Goal: Task Accomplishment & Management: Use online tool/utility

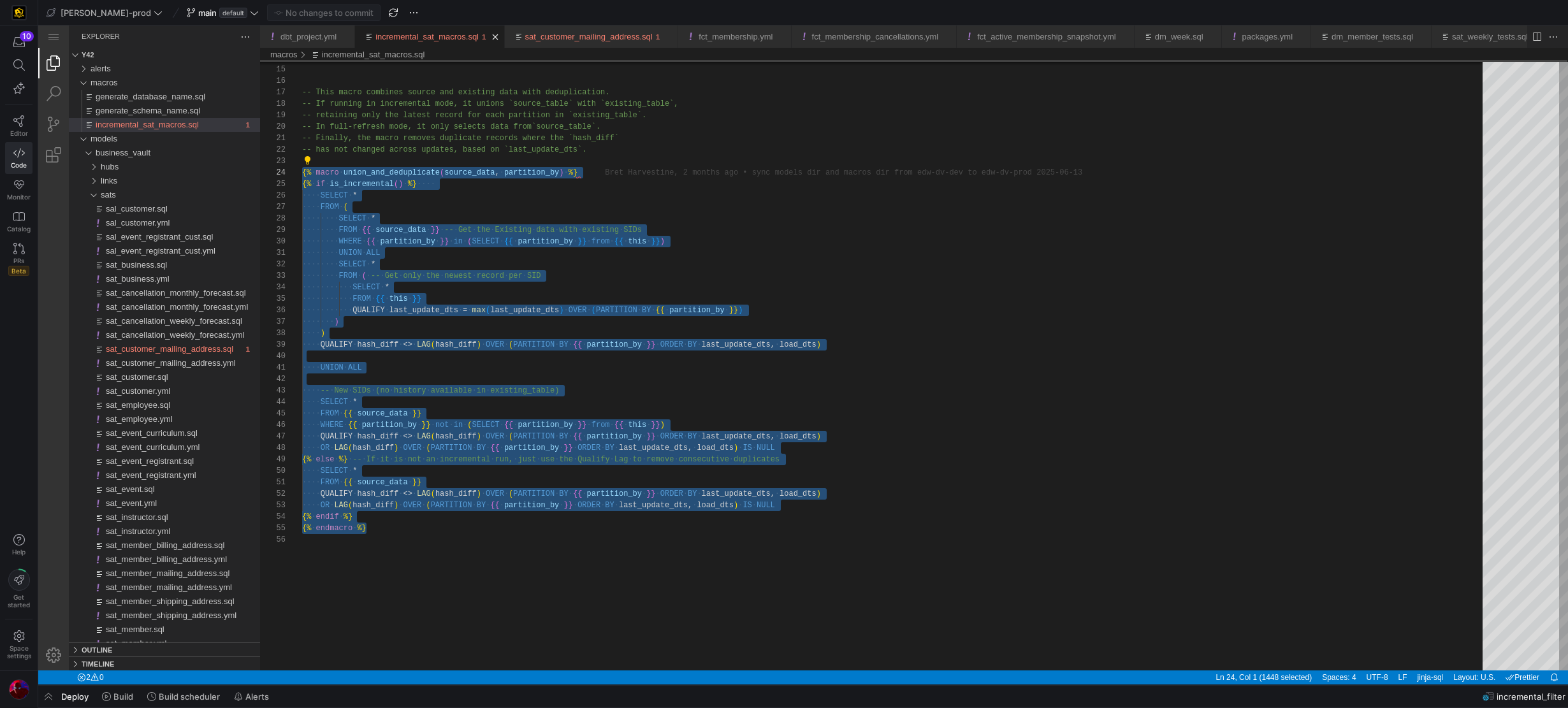
scroll to position [34, 0]
click at [67, 398] on div at bounding box center [101, 393] width 67 height 10
click at [67, 331] on span "button" at bounding box center [136, 323] width 136 height 14
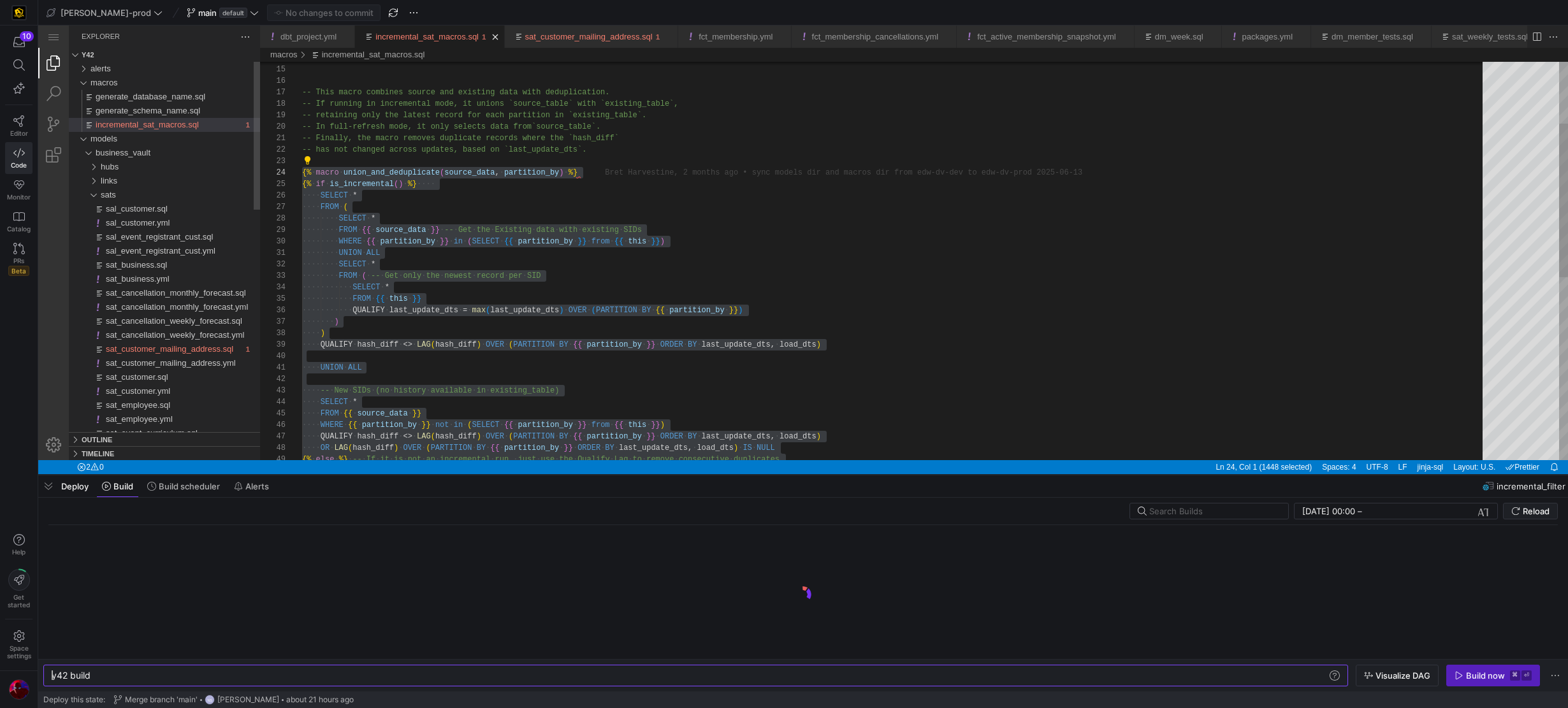
scroll to position [0, 39]
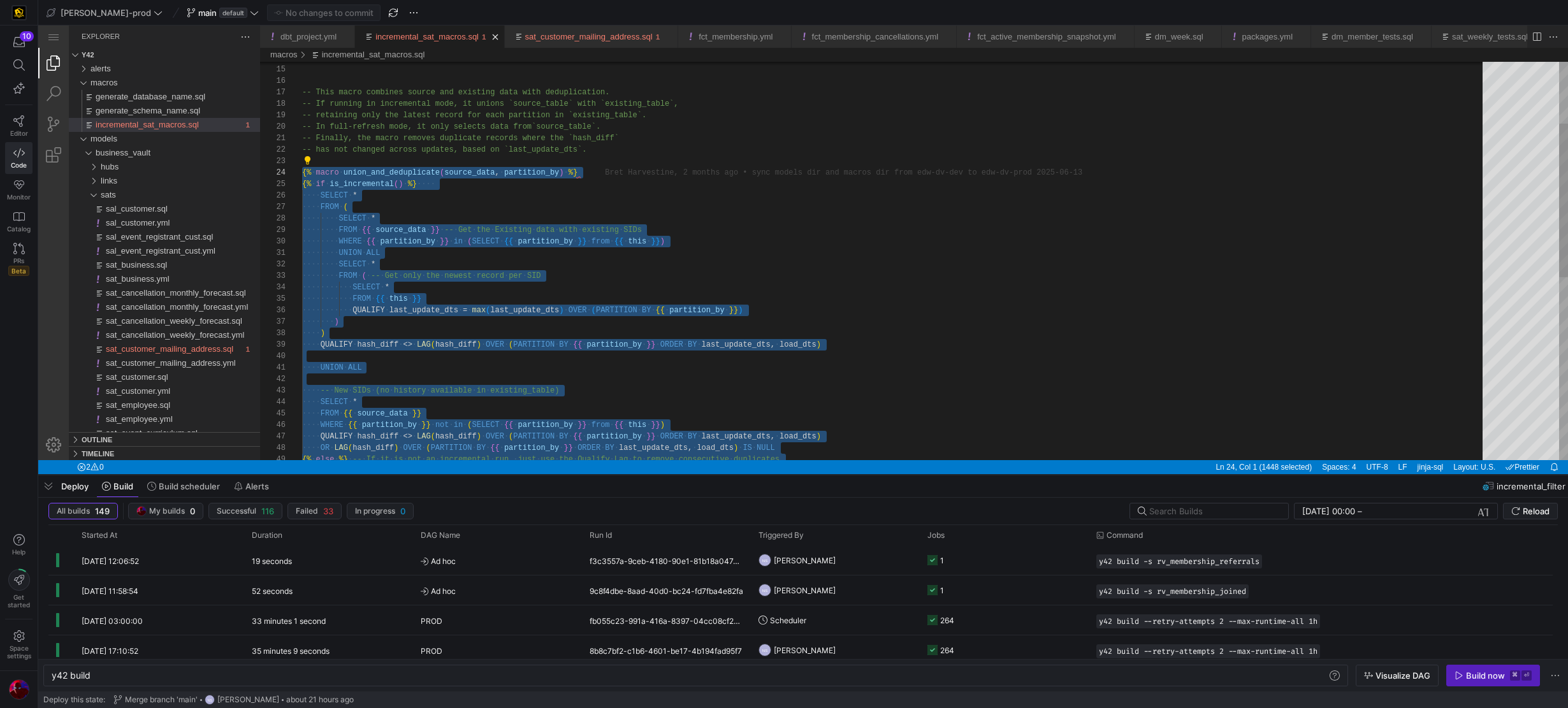
drag, startPoint x: 677, startPoint y: 499, endPoint x: 658, endPoint y: 322, distance: 178.0
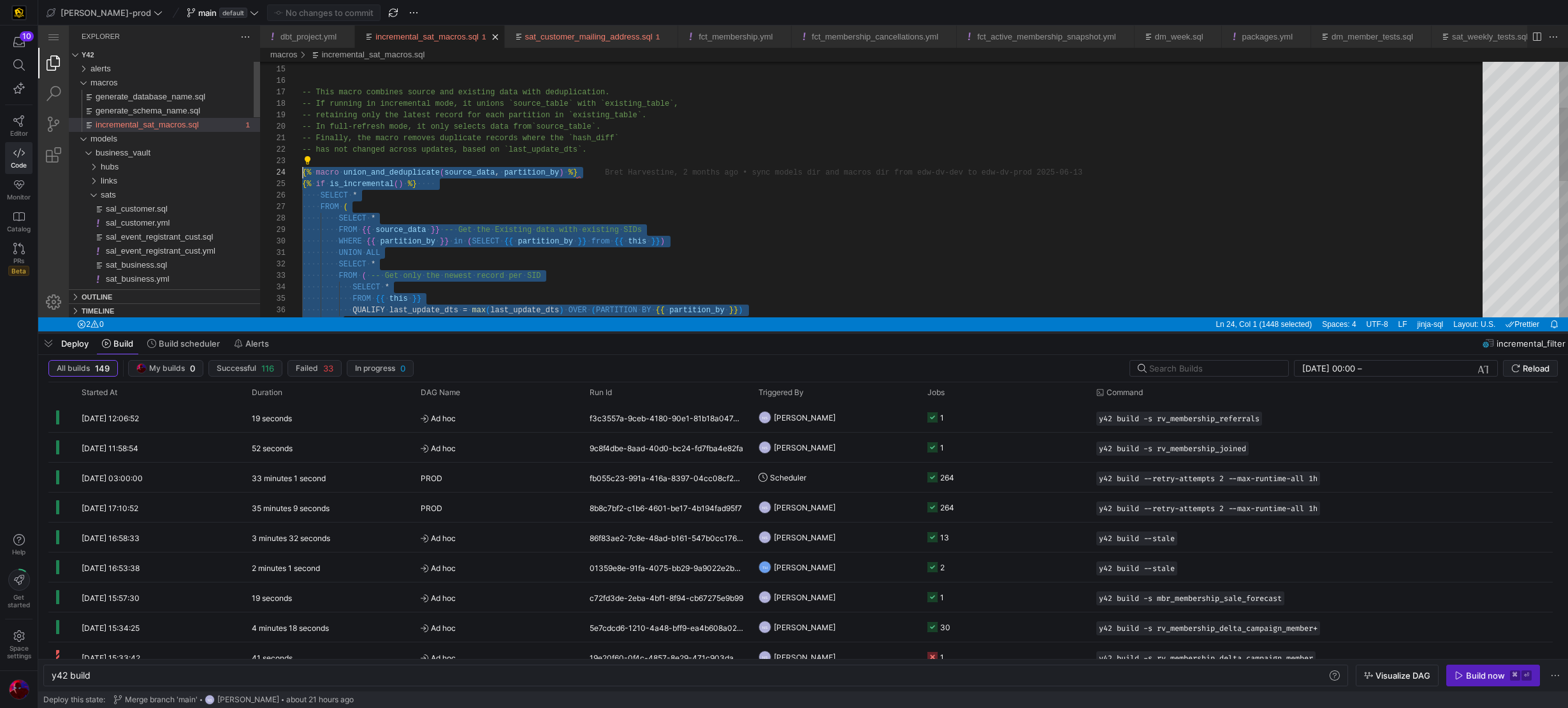
click at [795, 331] on div at bounding box center [803, 332] width 1529 height 5
click at [782, 481] on div at bounding box center [803, 520] width 1529 height 375
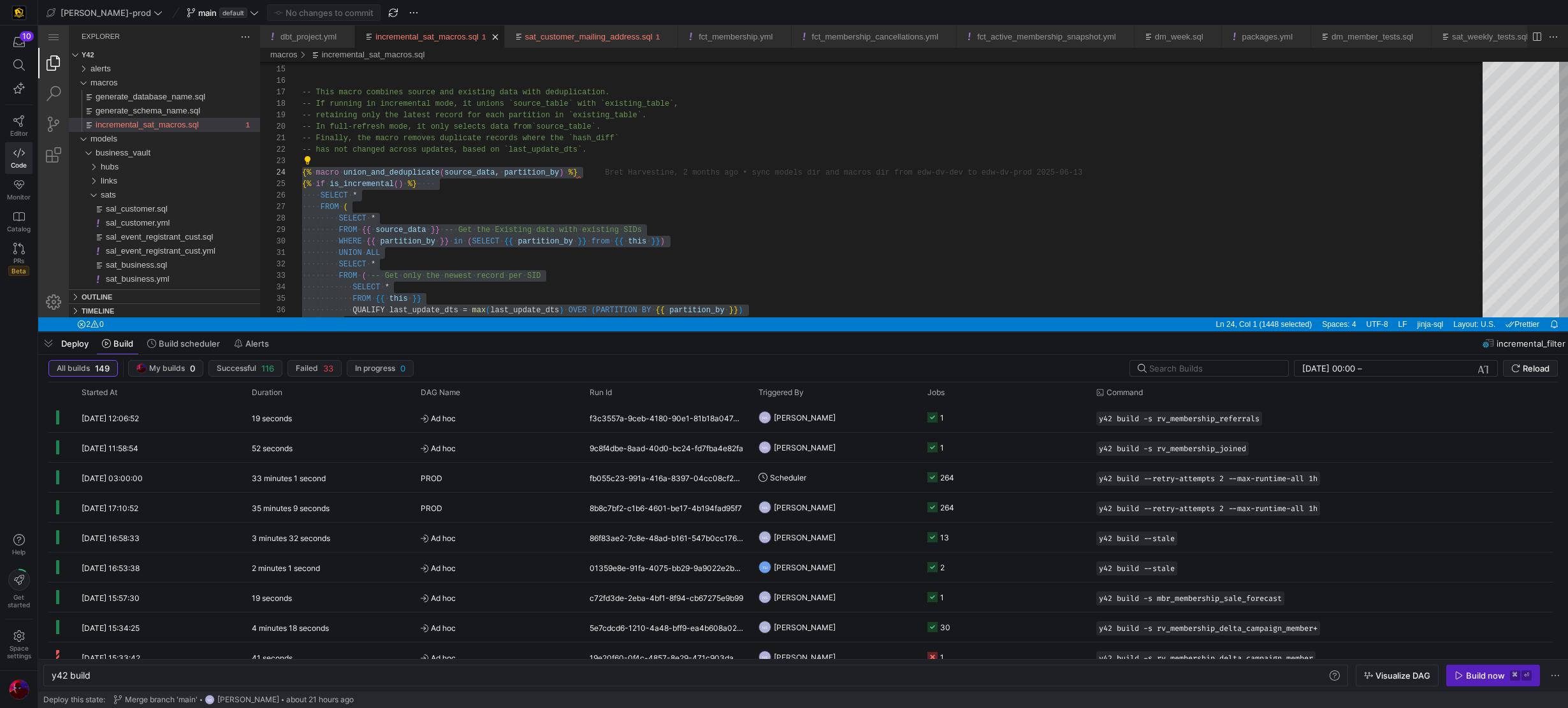
scroll to position [0, 0]
click at [859, 520] on div at bounding box center [803, 520] width 1529 height 375
click at [829, 586] on div at bounding box center [803, 520] width 1529 height 375
click at [185, 343] on div at bounding box center [803, 520] width 1529 height 375
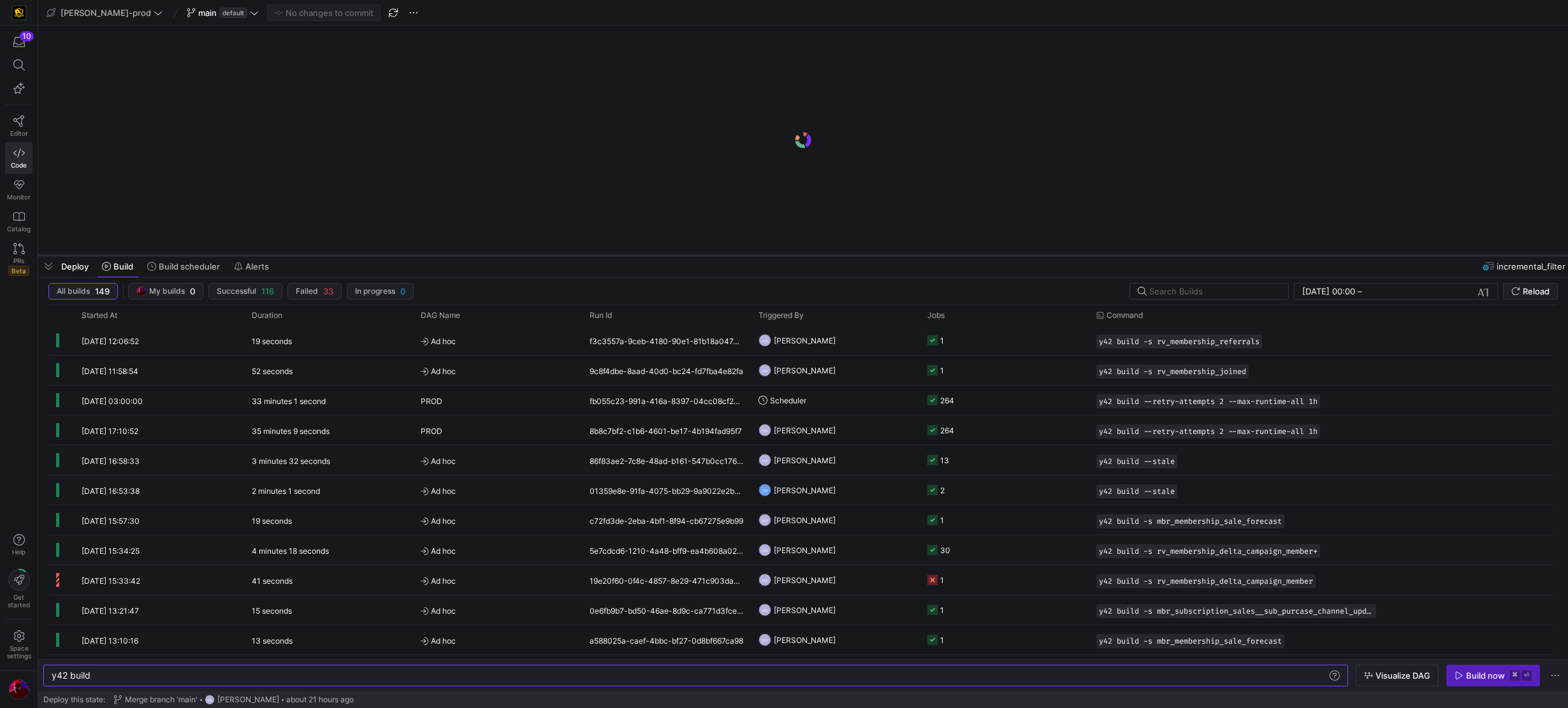
drag, startPoint x: 845, startPoint y: 475, endPoint x: 872, endPoint y: 247, distance: 229.6
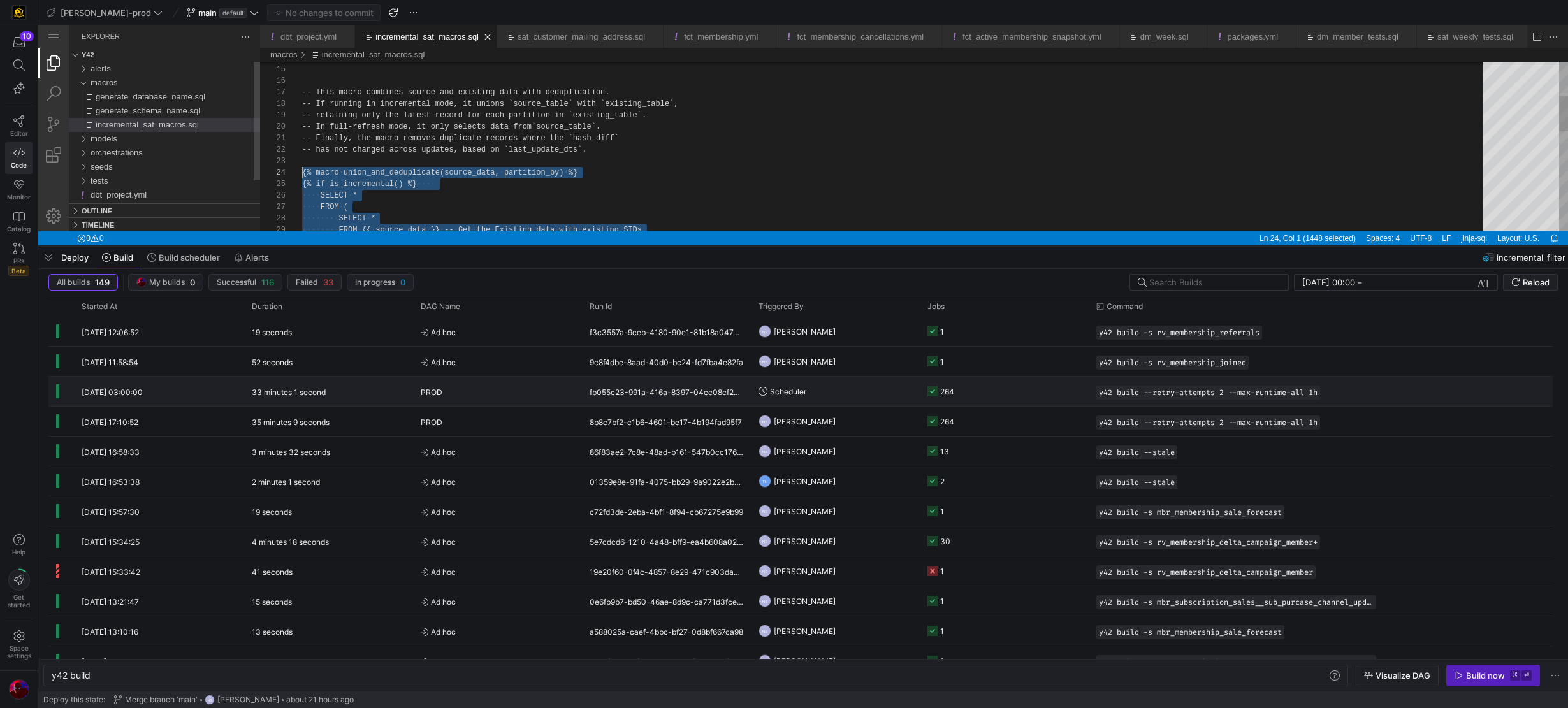
scroll to position [34, 0]
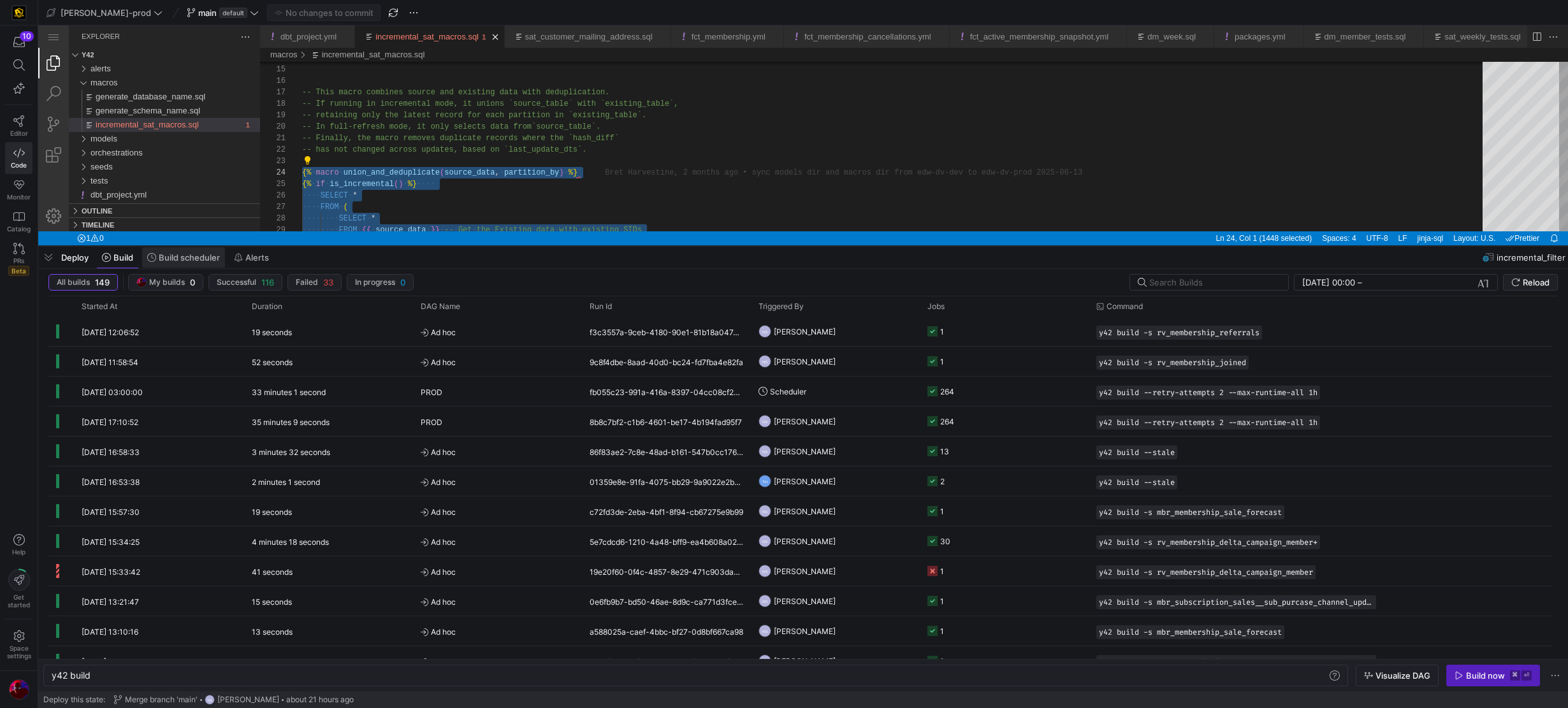
click at [0, 0] on span "Build scheduler" at bounding box center [0, 0] width 0 height 0
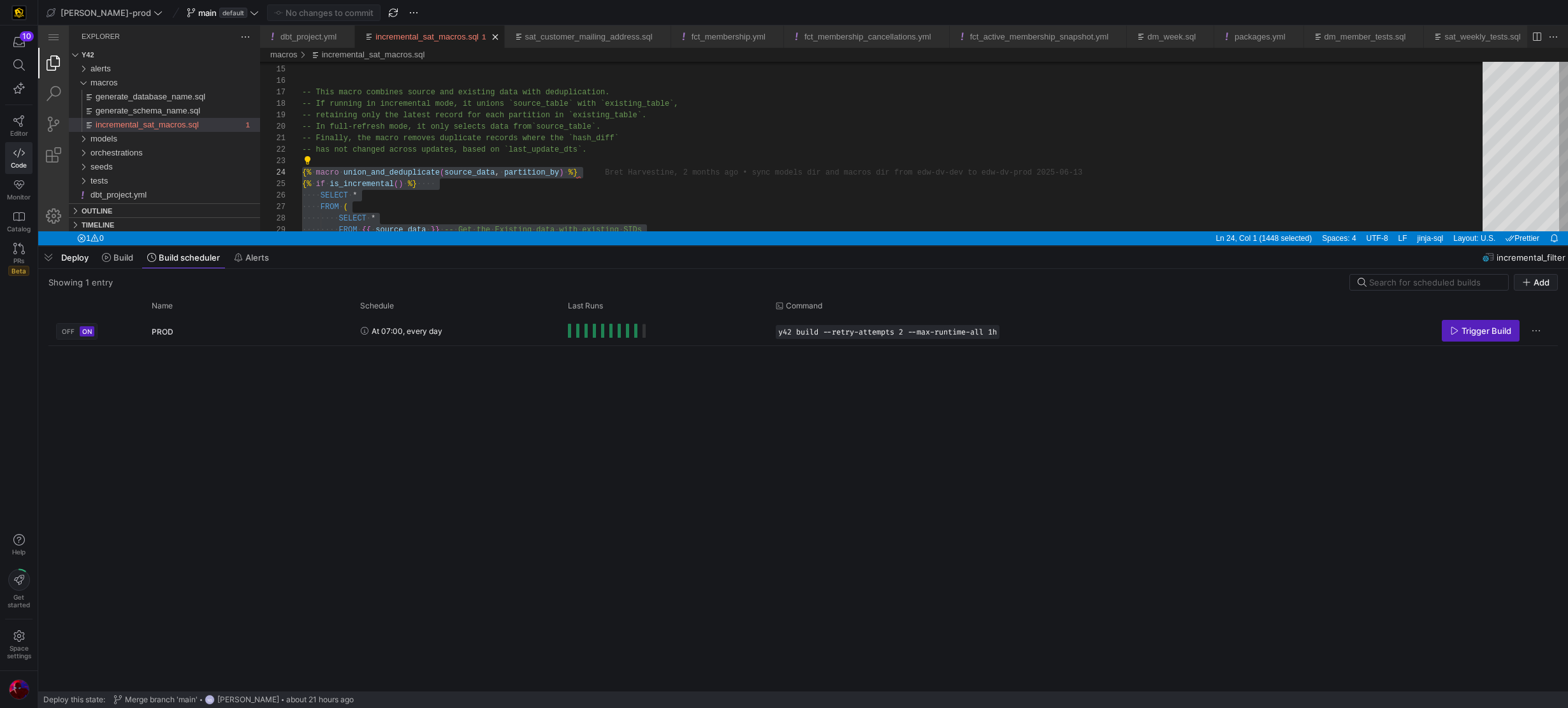
click at [0, 0] on div "Deploy Build Build scheduler Alerts incremental_filter" at bounding box center [0, 0] width 0 height 0
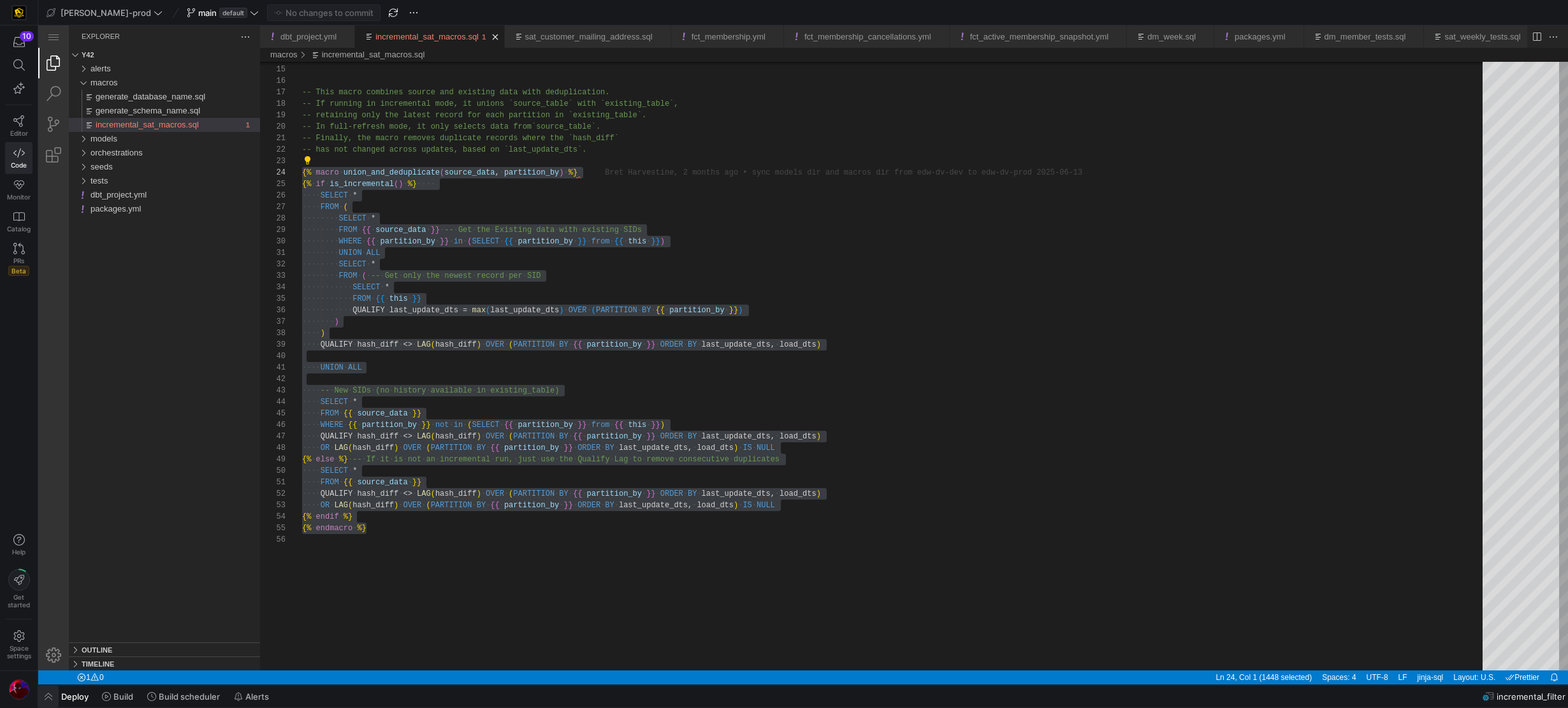
click at [0, 0] on span "button" at bounding box center [0, 0] width 0 height 0
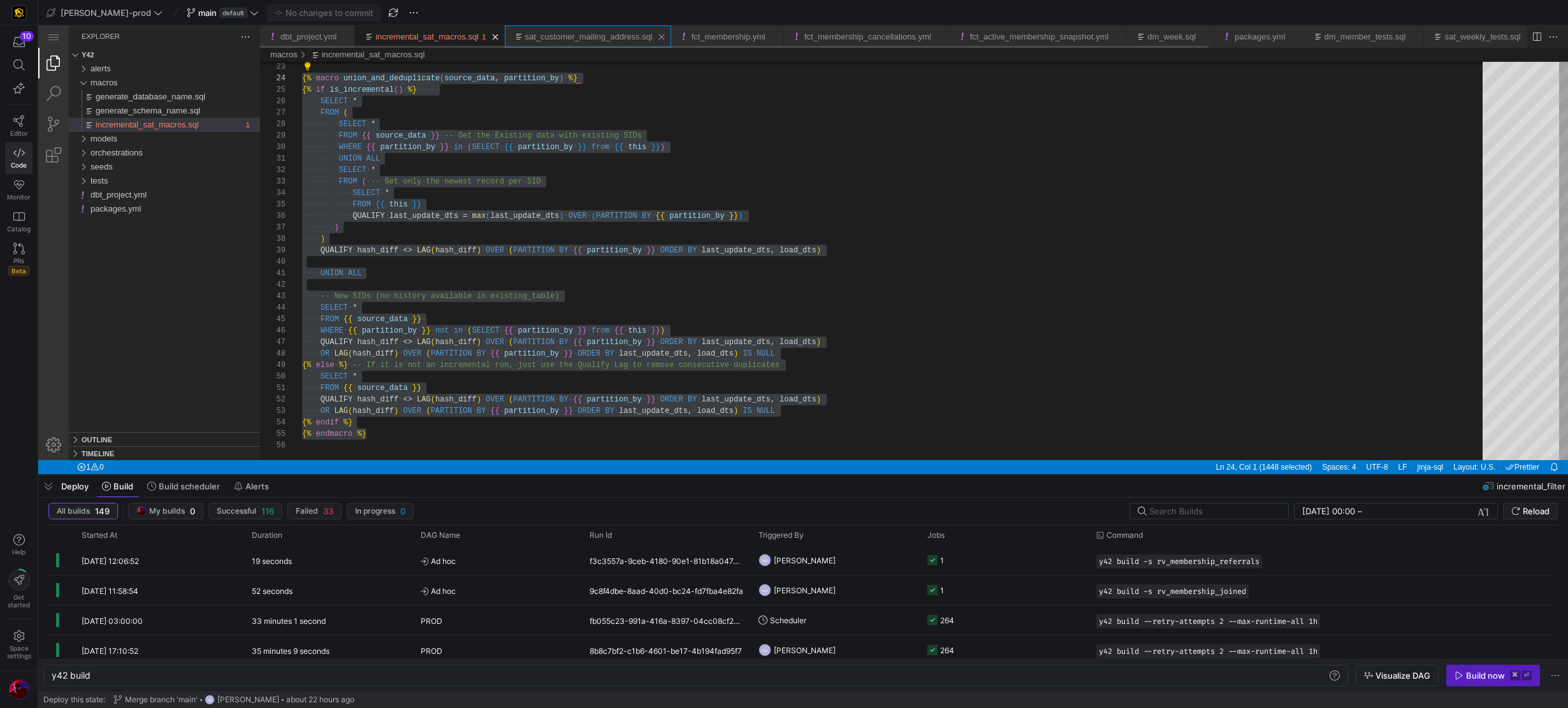
click at [578, 39] on link "sat_customer_mailing_address.sql" at bounding box center [589, 36] width 128 height 10
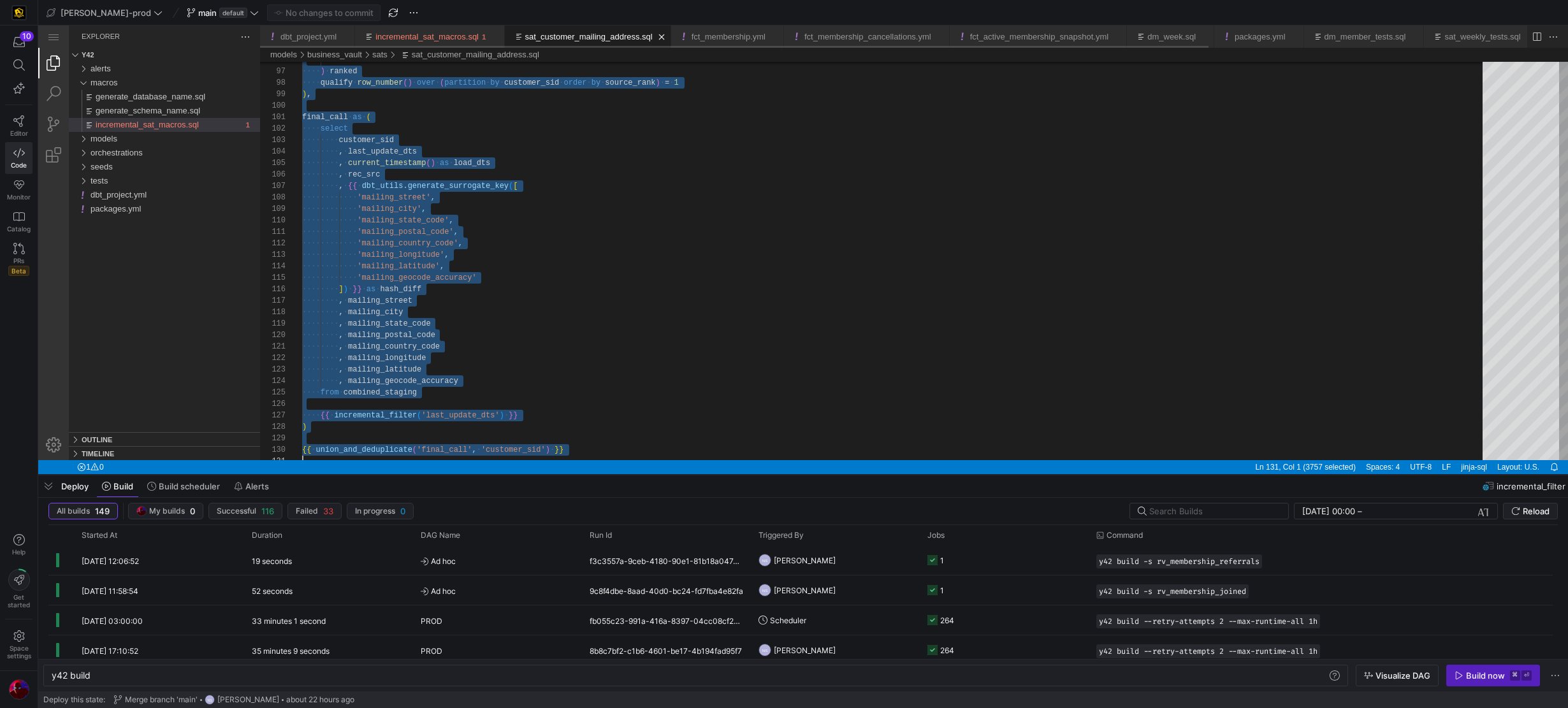
type textarea "y42 build -s sat_customer_mailing_address"
